Goal: Task Accomplishment & Management: Use online tool/utility

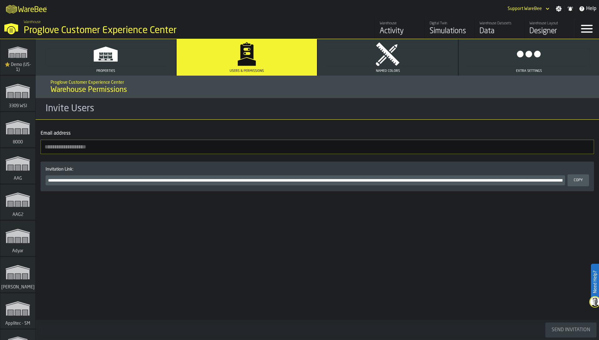
scroll to position [7341, 0]
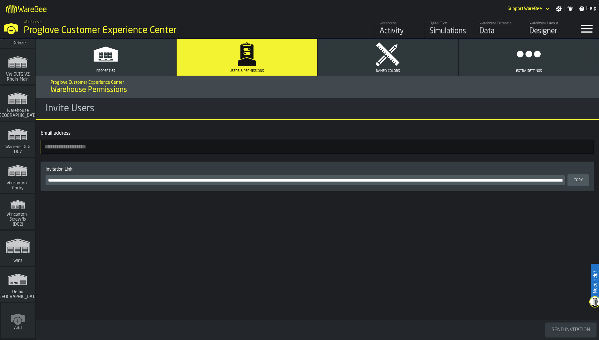
click at [439, 104] on h3 "Invite Users" at bounding box center [318, 109] width 564 height 22
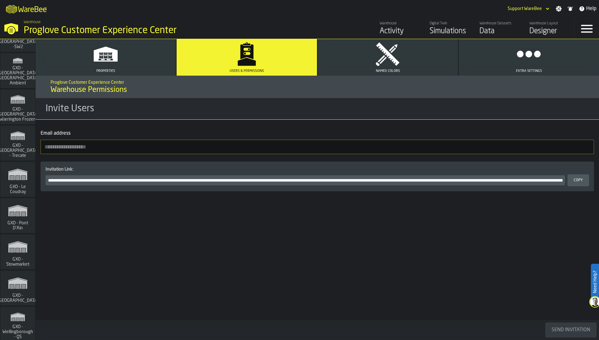
click at [21, 182] on icon "link-to-/wh/i/efd9e906-5eb9-41af-aac9-d3e075764b8d/simulations" at bounding box center [18, 174] width 30 height 20
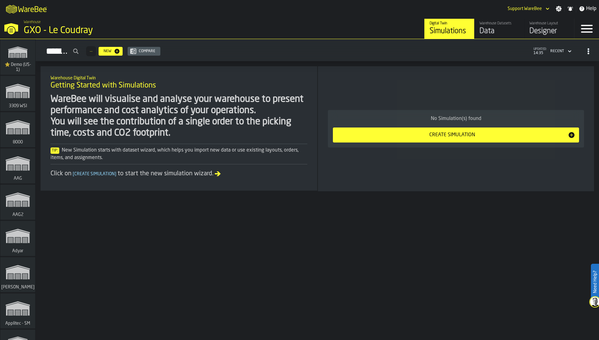
click at [540, 29] on div "Designer" at bounding box center [550, 31] width 40 height 10
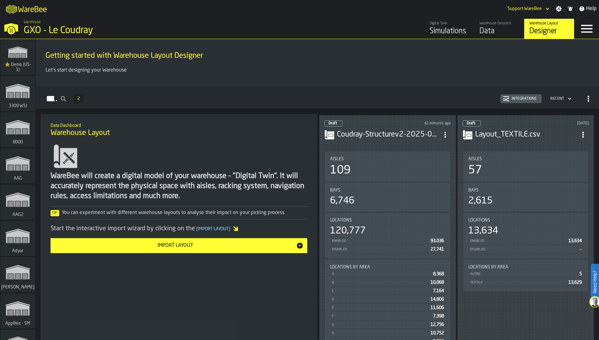
click at [404, 171] on div "109" at bounding box center [387, 170] width 115 height 12
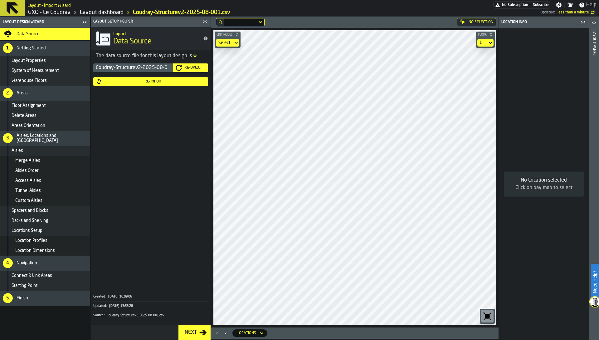
click at [203, 22] on icon "button-toggle-Close me" at bounding box center [204, 21] width 7 height 7
